Goal: Task Accomplishment & Management: Manage account settings

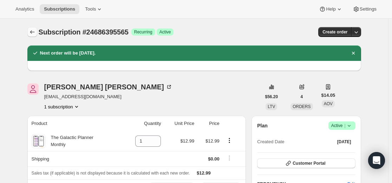
click at [36, 31] on icon "Subscriptions" at bounding box center [32, 31] width 7 height 7
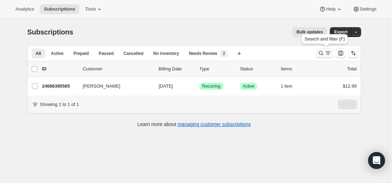
click at [327, 54] on icon "Search and filter results" at bounding box center [328, 53] width 7 height 7
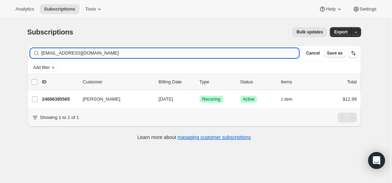
click at [197, 54] on input "[EMAIL_ADDRESS][DOMAIN_NAME]" at bounding box center [170, 53] width 258 height 10
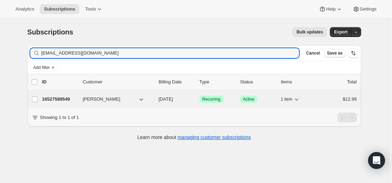
type input "[EMAIL_ADDRESS][DOMAIN_NAME]"
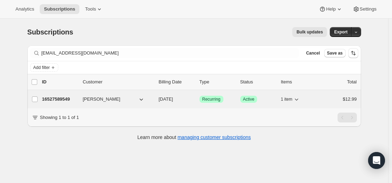
click at [60, 98] on p "16527589549" at bounding box center [59, 99] width 35 height 7
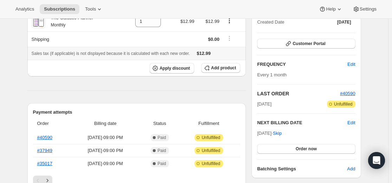
scroll to position [70, 0]
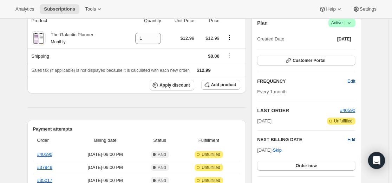
click at [353, 139] on span "Edit" at bounding box center [352, 139] width 8 height 7
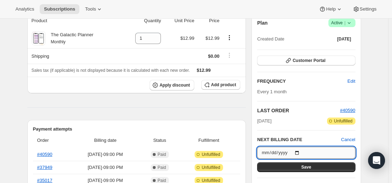
click at [302, 153] on input "[DATE]" at bounding box center [306, 153] width 98 height 12
type input "[DATE]"
click at [310, 167] on span "Save" at bounding box center [307, 167] width 10 height 6
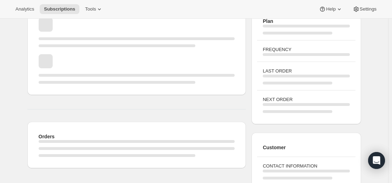
scroll to position [0, 0]
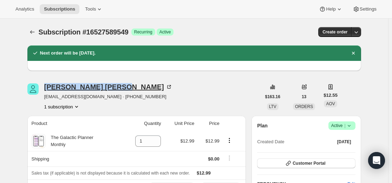
drag, startPoint x: 47, startPoint y: 81, endPoint x: 100, endPoint y: 87, distance: 53.5
copy div "[PERSON_NAME]"
